Goal: Find specific page/section: Find specific page/section

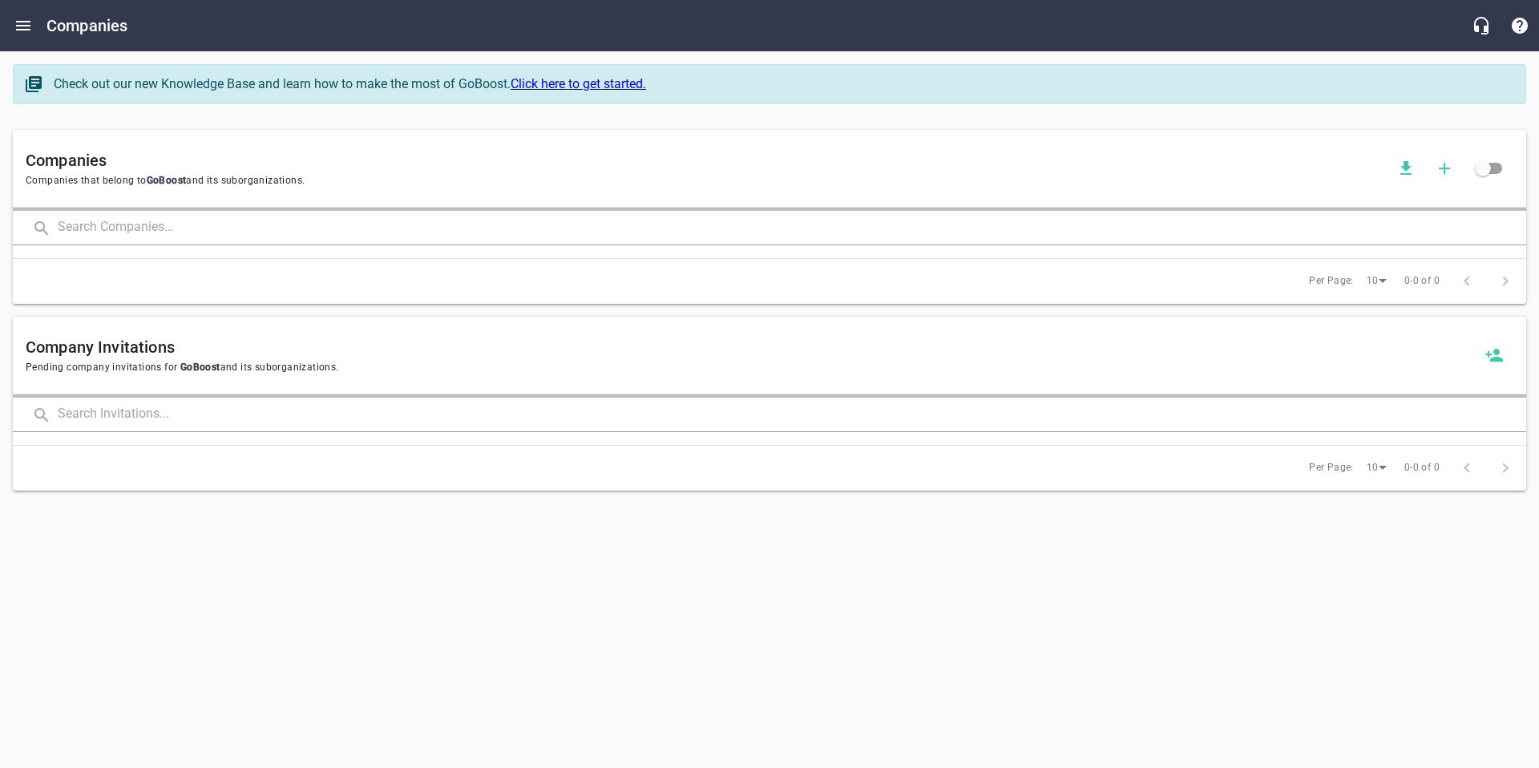
click at [168, 227] on input "text" at bounding box center [792, 228] width 1468 height 34
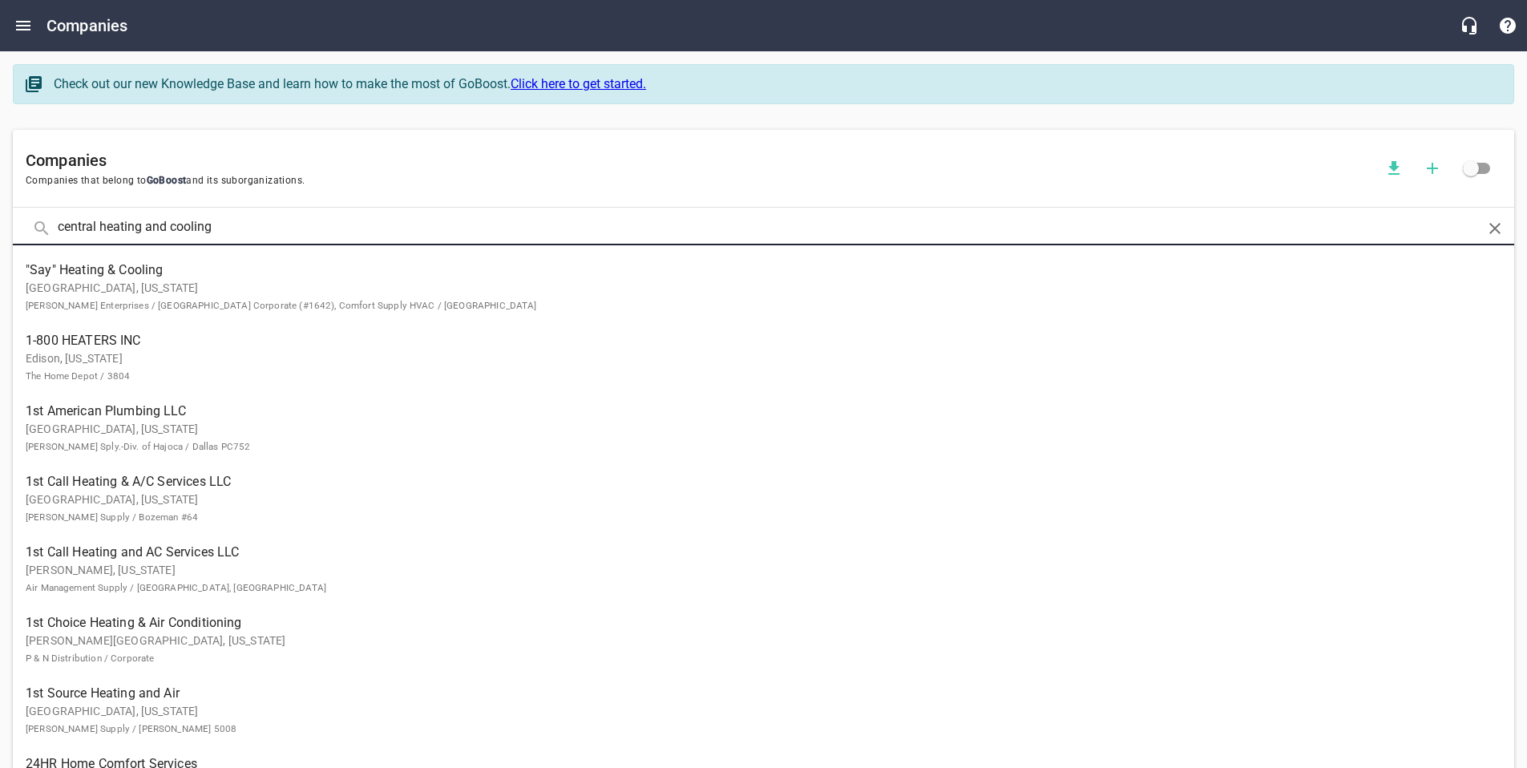
click button at bounding box center [0, 0] width 0 height 0
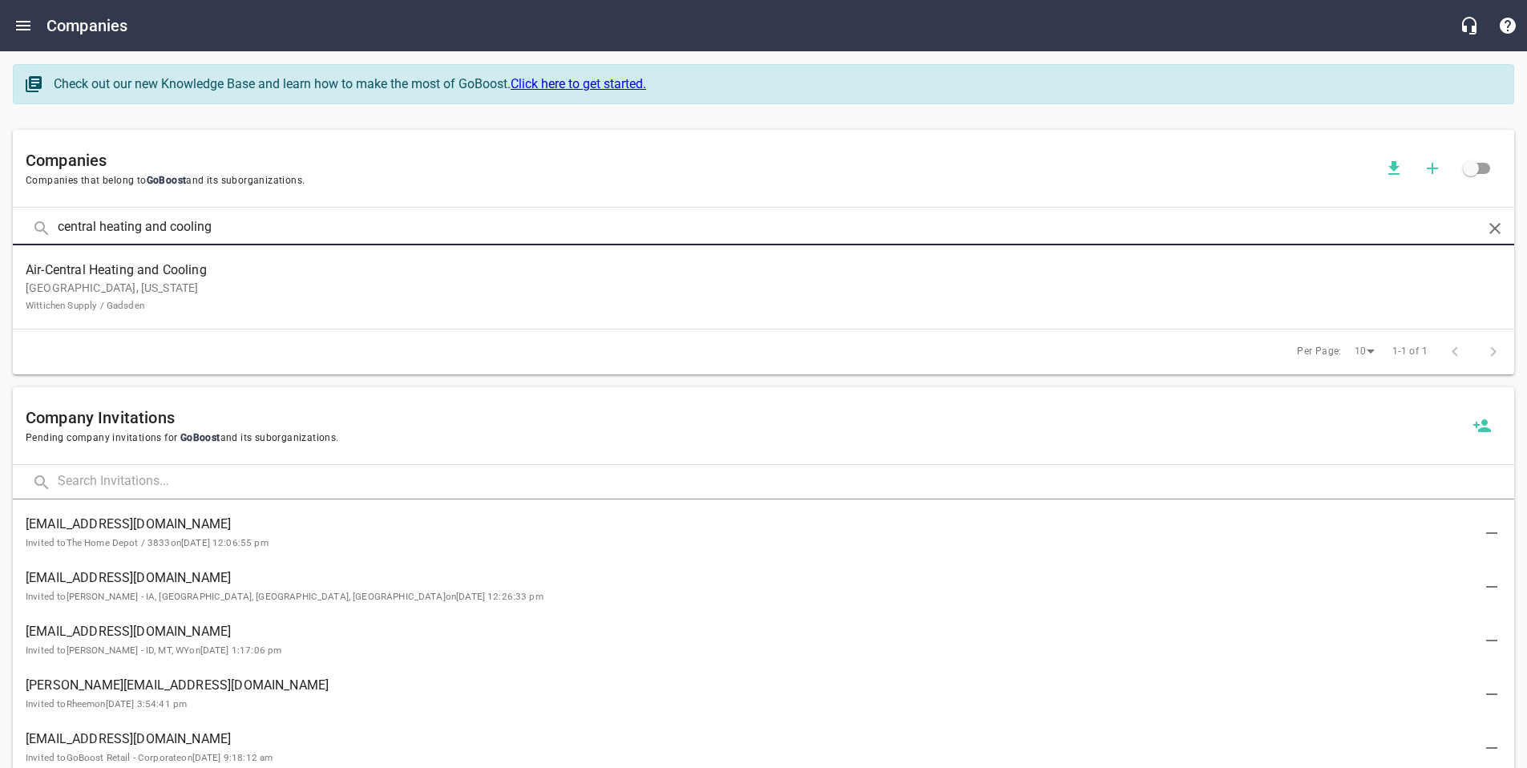
click at [153, 226] on input "central heating and cooling" at bounding box center [764, 228] width 1412 height 34
click button at bounding box center [0, 0] width 0 height 0
type input "central heating & cooling"
click button at bounding box center [0, 0] width 0 height 0
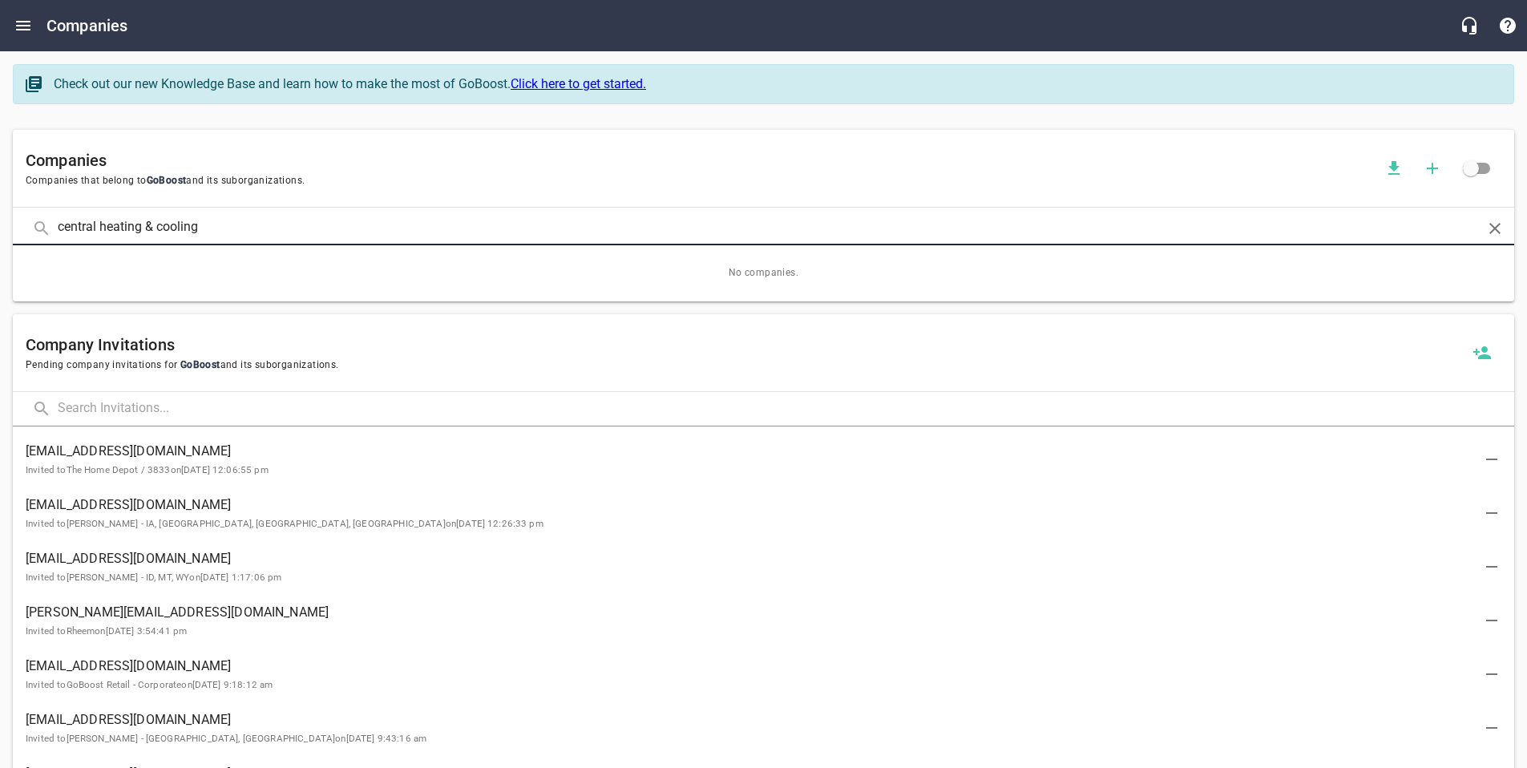
click at [145, 222] on input "central heating & cooling" at bounding box center [764, 228] width 1412 height 34
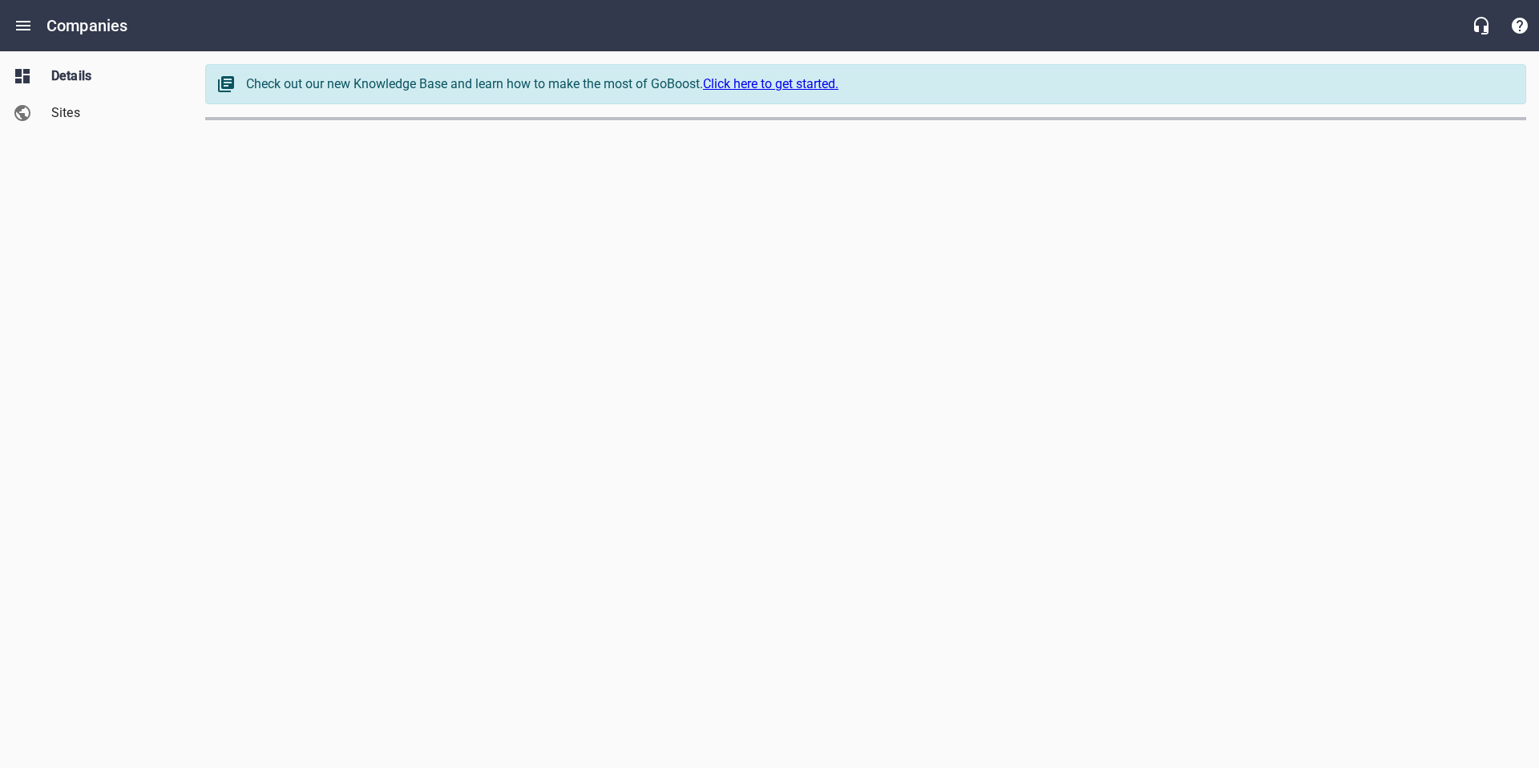
select select "[US_STATE]"
select select "62"
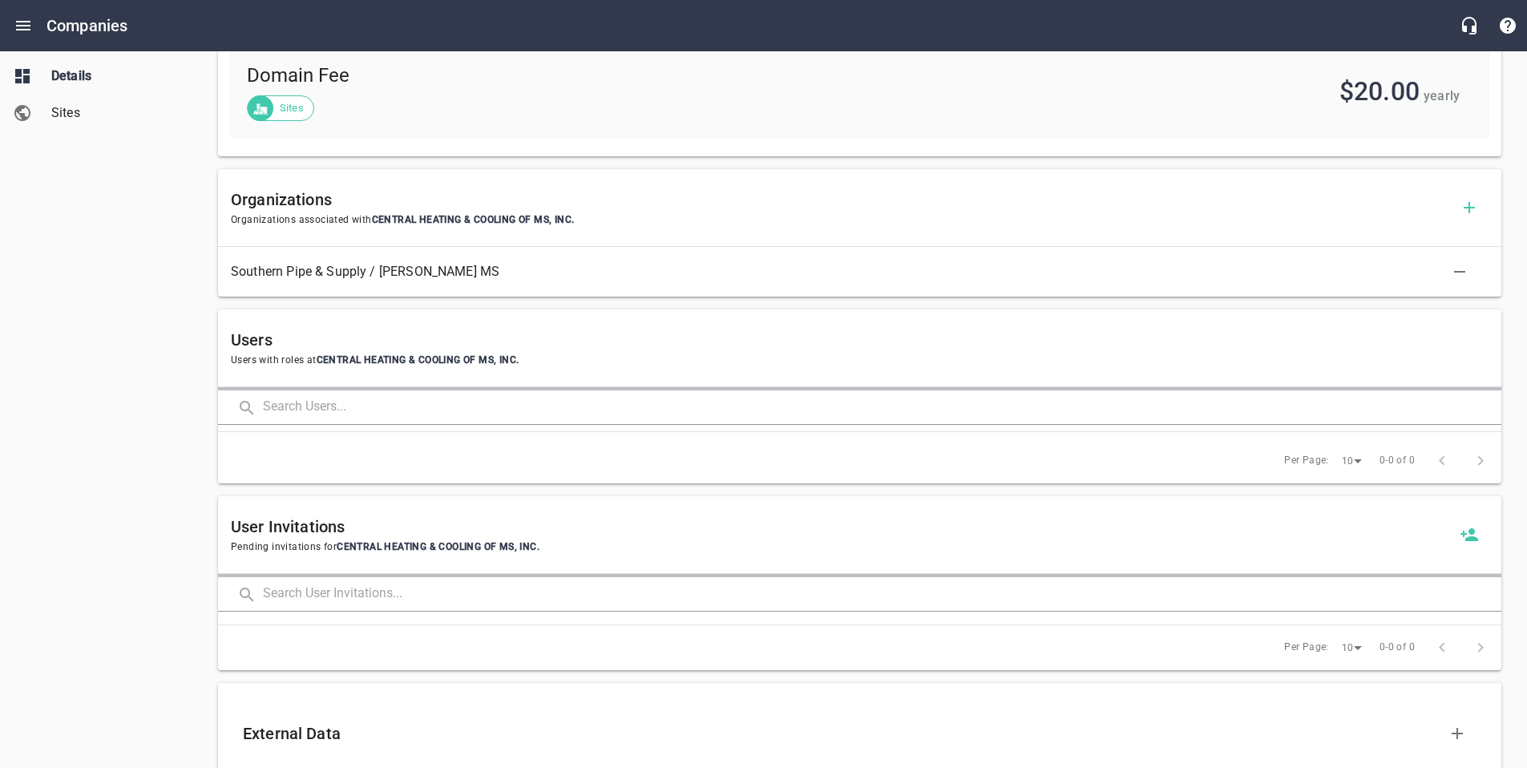
scroll to position [878, 0]
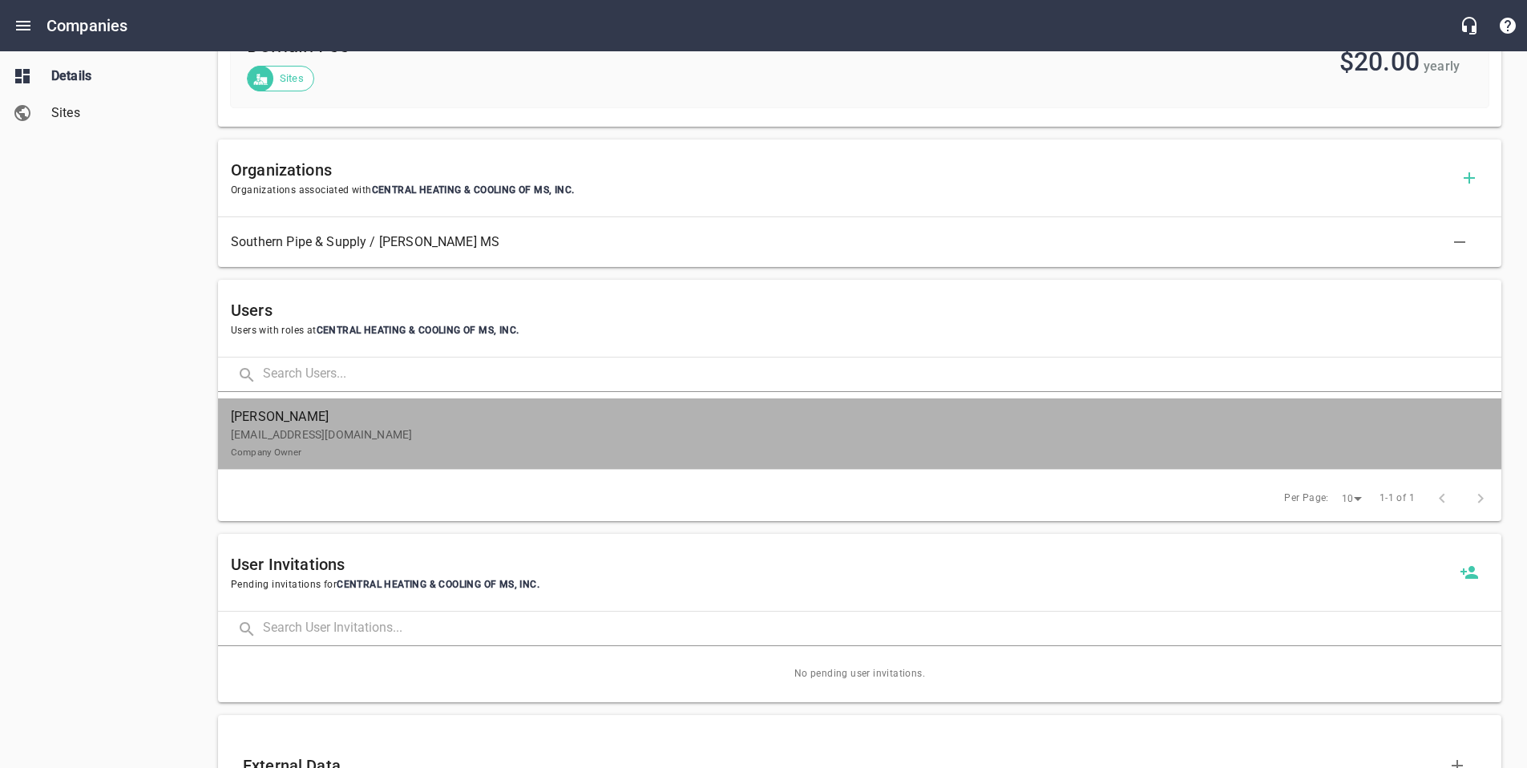
click at [350, 420] on span "[PERSON_NAME]" at bounding box center [853, 416] width 1245 height 19
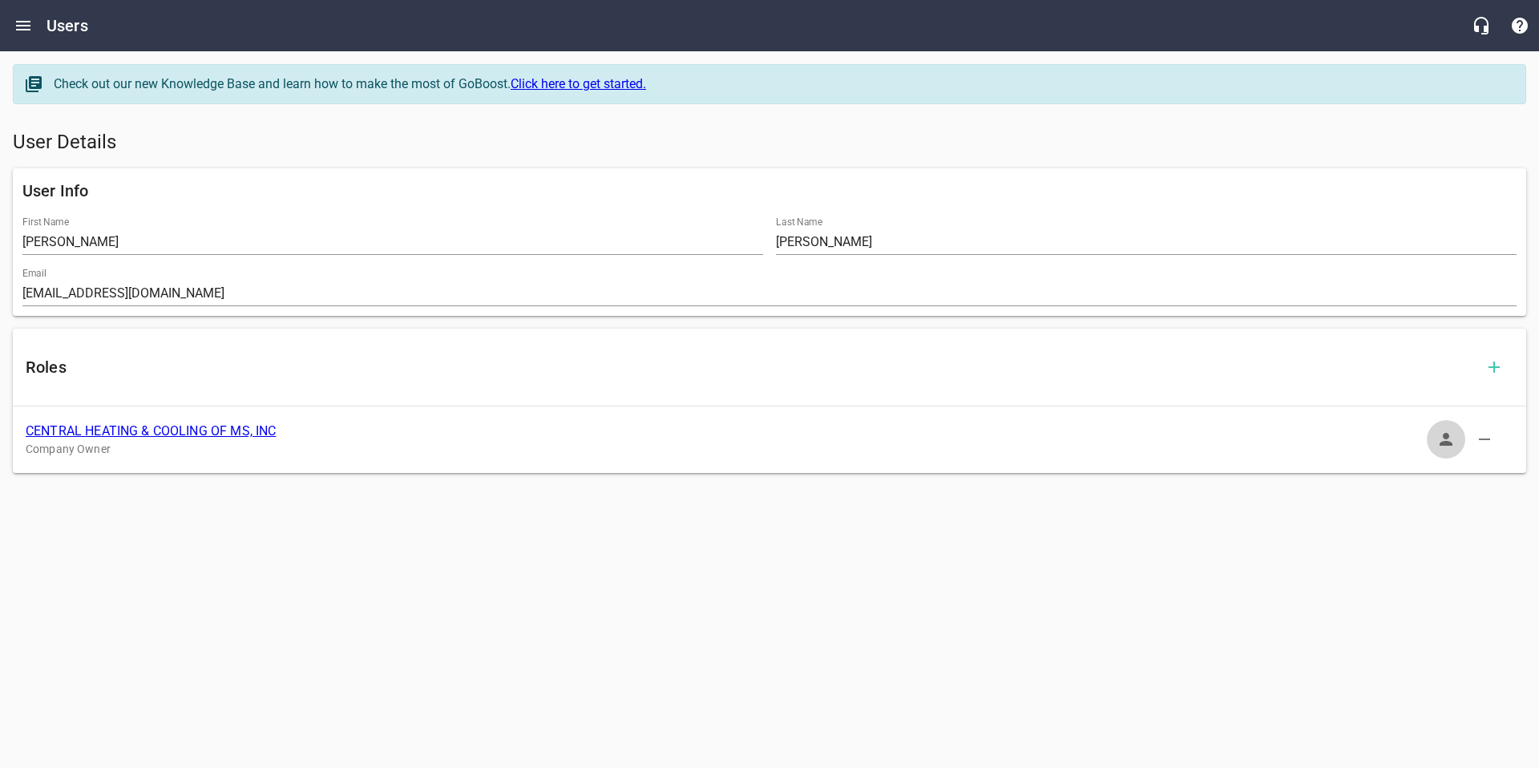
click at [1432, 437] on button "button" at bounding box center [1446, 439] width 38 height 38
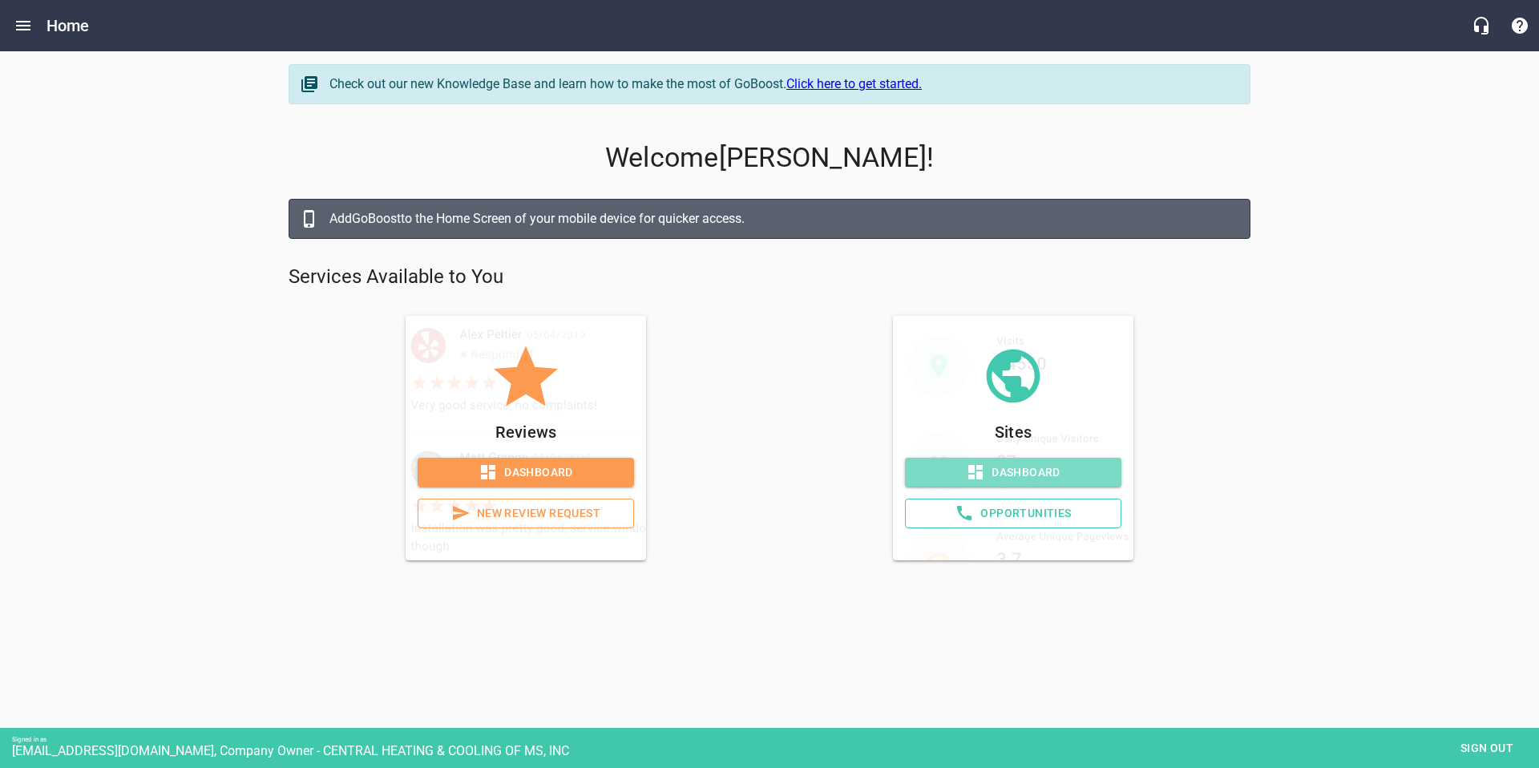
click at [949, 483] on link "Dashboard" at bounding box center [1013, 473] width 216 height 30
